Goal: Transaction & Acquisition: Purchase product/service

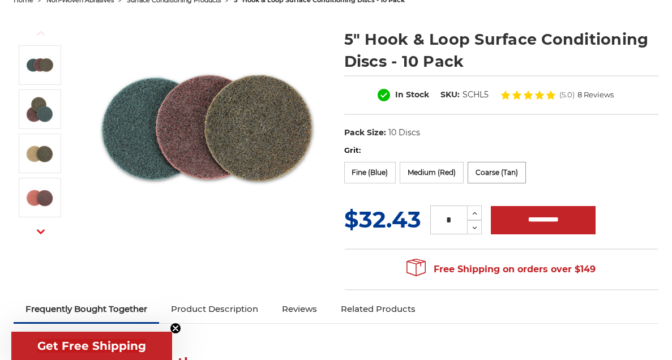
click at [511, 176] on label "Coarse (Tan)" at bounding box center [497, 173] width 58 height 22
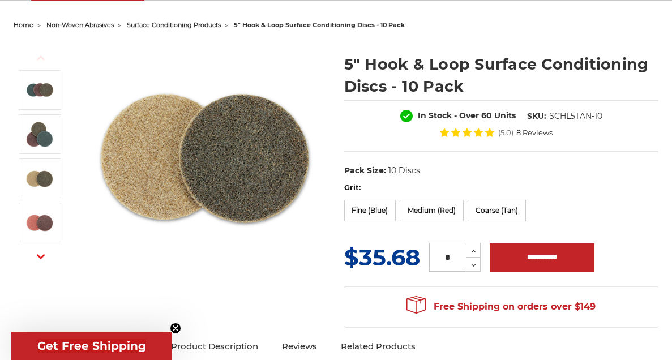
scroll to position [132, 0]
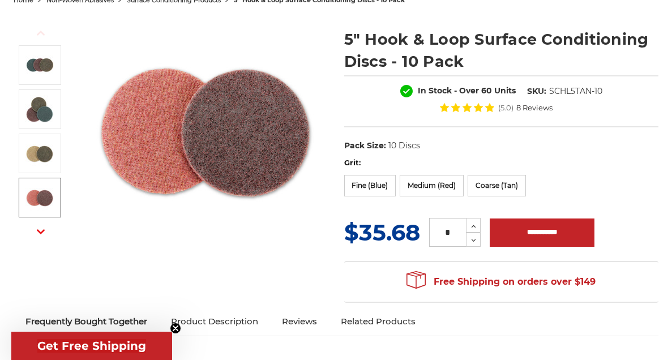
click at [36, 234] on button "Next" at bounding box center [40, 232] width 27 height 24
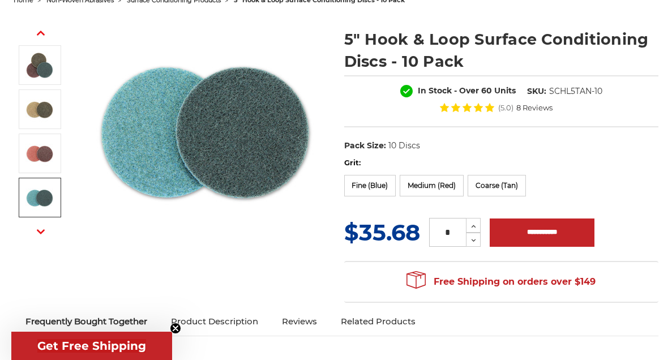
click at [40, 206] on img at bounding box center [39, 197] width 28 height 28
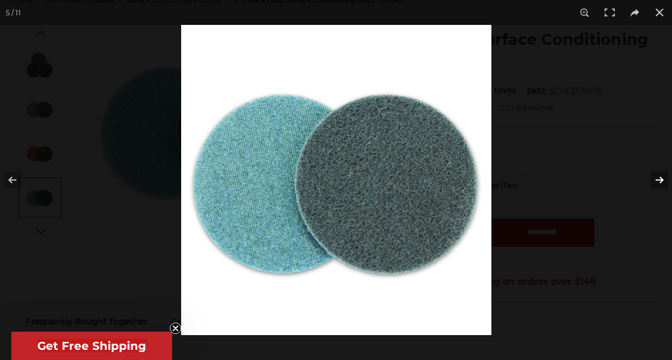
click at [656, 178] on button at bounding box center [653, 180] width 40 height 57
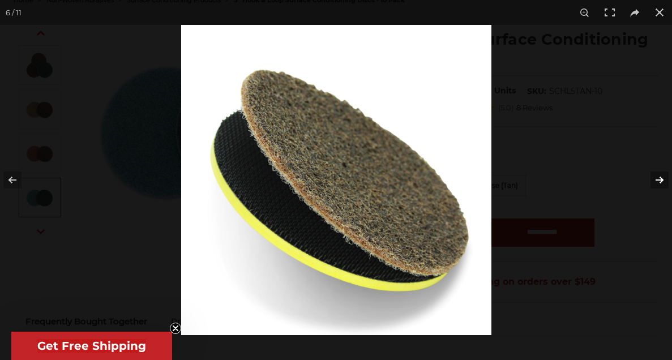
click at [656, 178] on button at bounding box center [653, 180] width 40 height 57
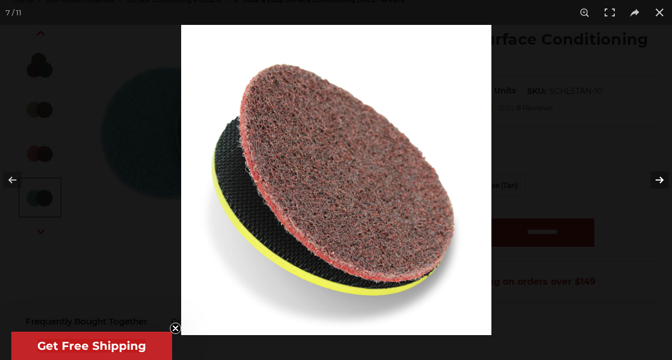
click at [656, 178] on button at bounding box center [653, 180] width 40 height 57
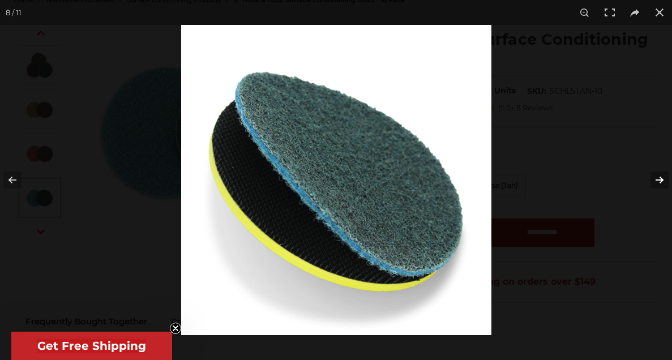
click at [656, 178] on button at bounding box center [653, 180] width 40 height 57
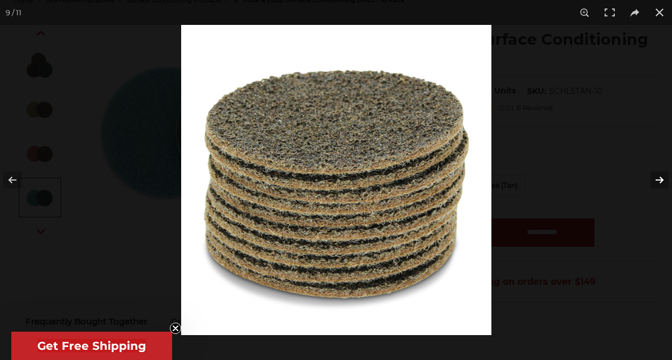
click at [656, 178] on button at bounding box center [653, 180] width 40 height 57
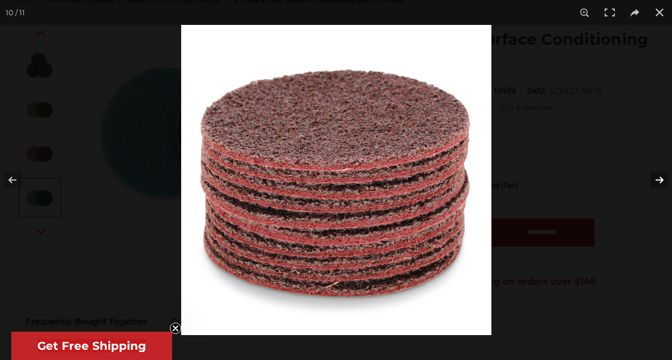
click at [656, 178] on button at bounding box center [653, 180] width 40 height 57
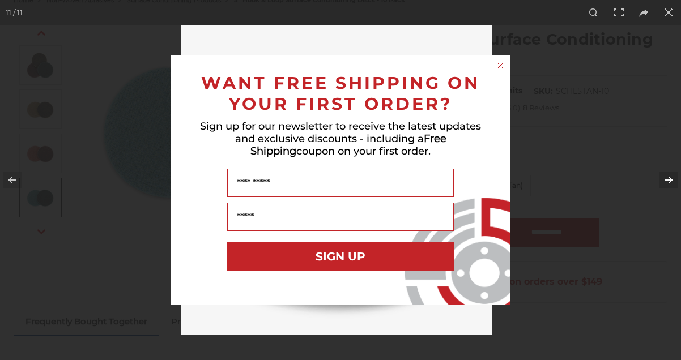
click at [656, 178] on div "Close dialog WANT FREE SHIPPING ON YOUR FIRST ORDER? Sign up for our newsletter…" at bounding box center [340, 180] width 681 height 360
click at [497, 63] on circle "Close dialog" at bounding box center [500, 66] width 11 height 11
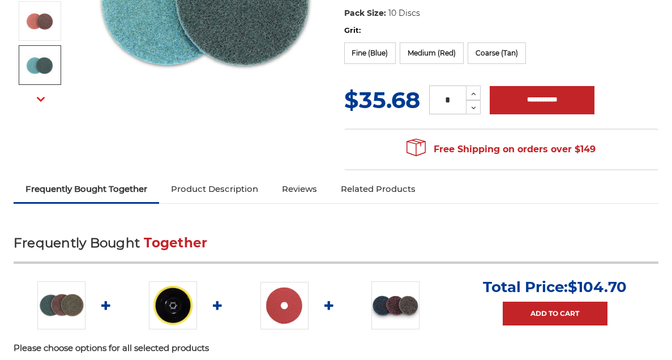
scroll to position [396, 0]
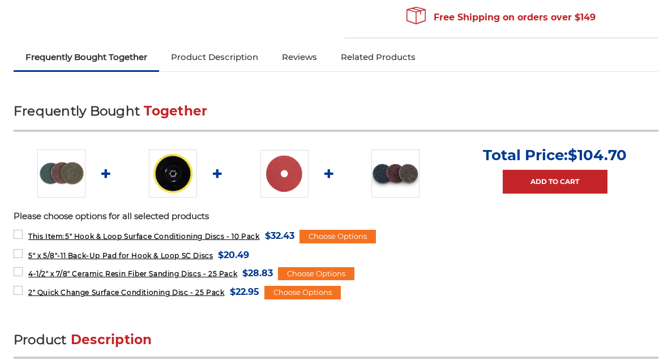
click at [275, 179] on img at bounding box center [285, 174] width 48 height 48
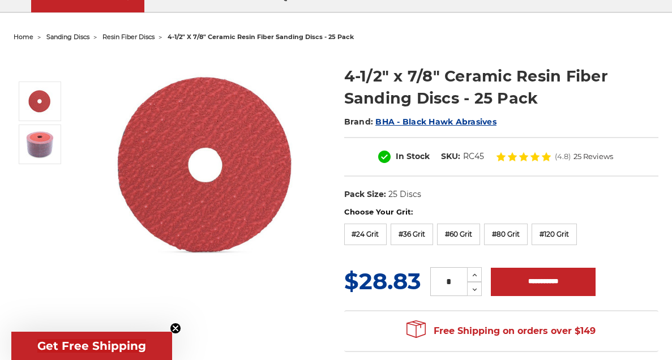
scroll to position [132, 0]
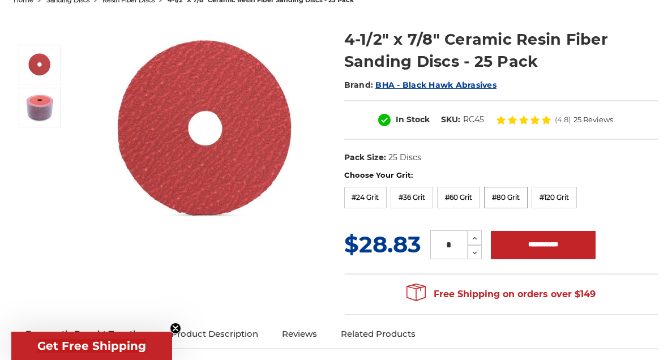
click at [499, 191] on label "#80 Grit" at bounding box center [506, 198] width 44 height 22
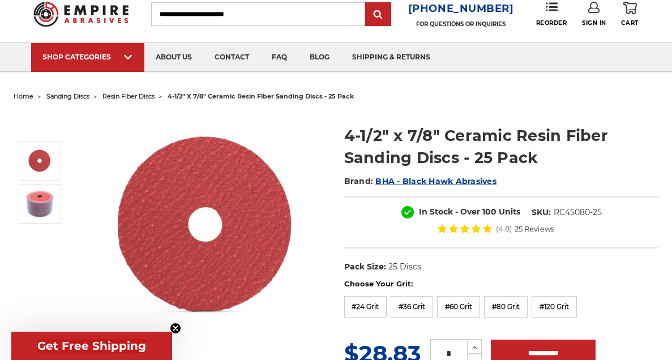
scroll to position [0, 0]
